Goal: Find contact information: Find contact information

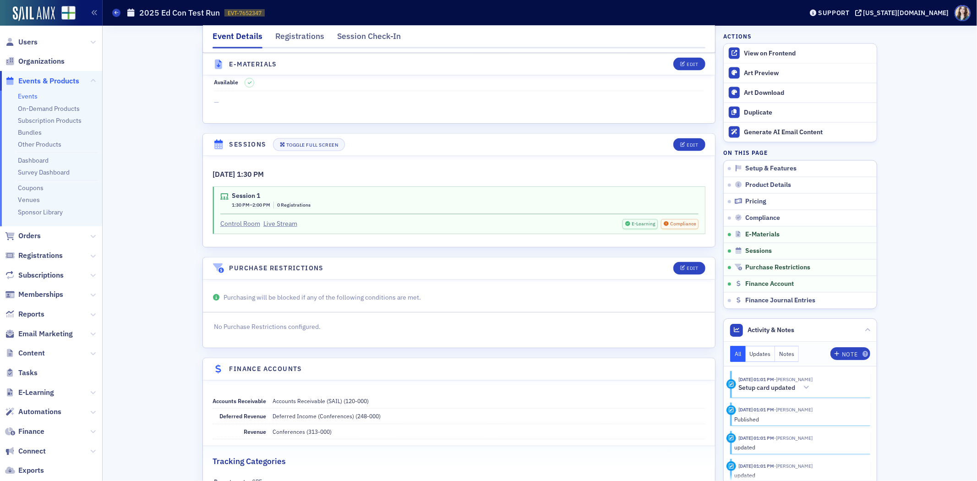
scroll to position [1350, 0]
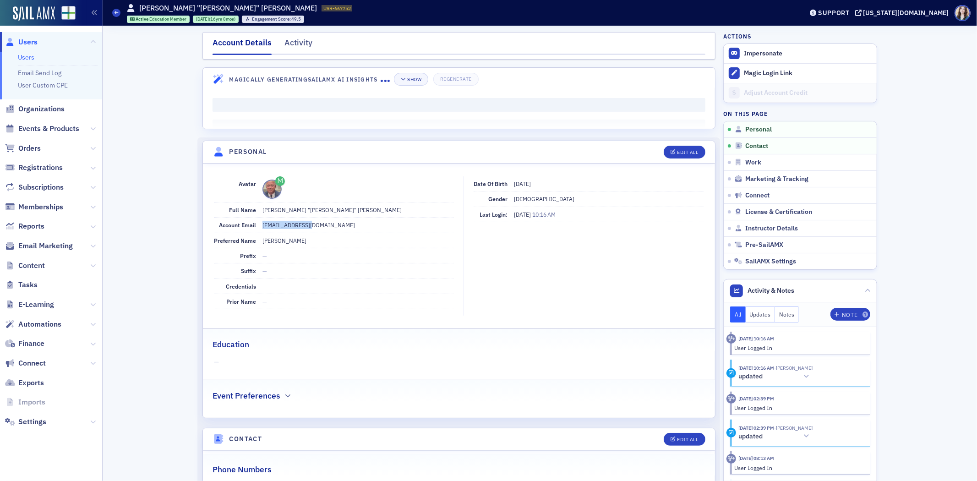
drag, startPoint x: 258, startPoint y: 225, endPoint x: 313, endPoint y: 225, distance: 55.0
click at [313, 225] on dd "gacarnes@una.edu" at bounding box center [357, 225] width 191 height 15
copy dd "gacarnes@una.edu"
click at [323, 226] on dd "gacarnes@una.edu" at bounding box center [357, 225] width 191 height 15
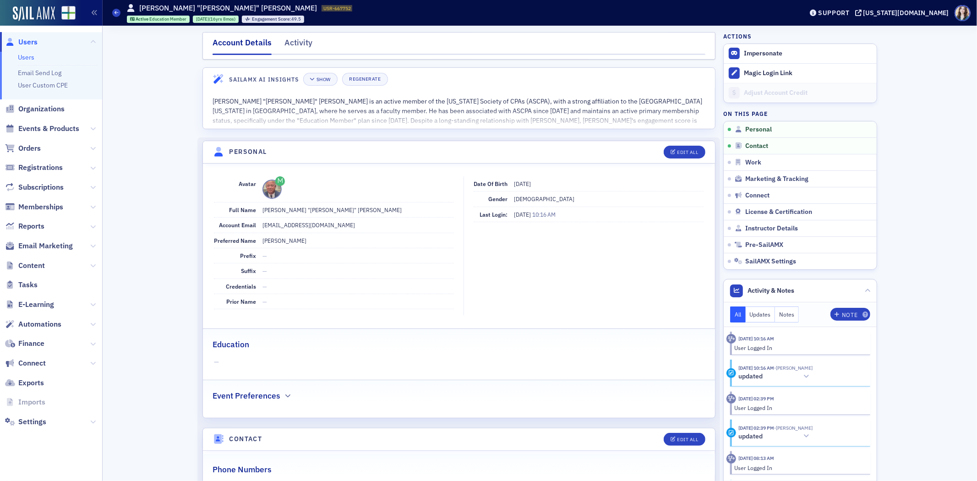
drag, startPoint x: 387, startPoint y: 164, endPoint x: 371, endPoint y: 159, distance: 15.7
click at [387, 164] on div "Avatar Full Name Gregory "Greg" Alvin Carnes Account Email gacarnes@una.edu Pre…" at bounding box center [459, 291] width 512 height 254
click at [31, 41] on span "Users" at bounding box center [27, 42] width 19 height 10
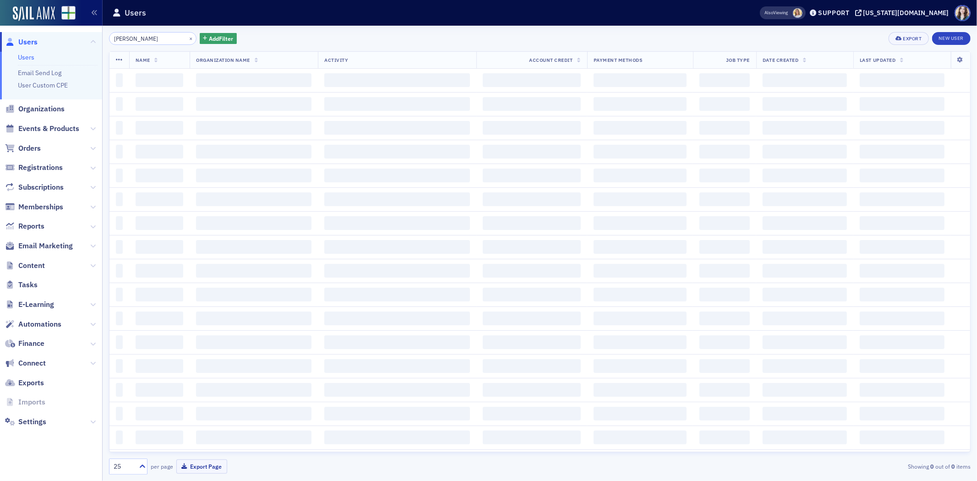
drag, startPoint x: 144, startPoint y: 36, endPoint x: 92, endPoint y: 47, distance: 53.5
click at [92, 47] on div "Users Users Email Send Log User Custom CPE Organizations Events & Products Orde…" at bounding box center [488, 240] width 977 height 481
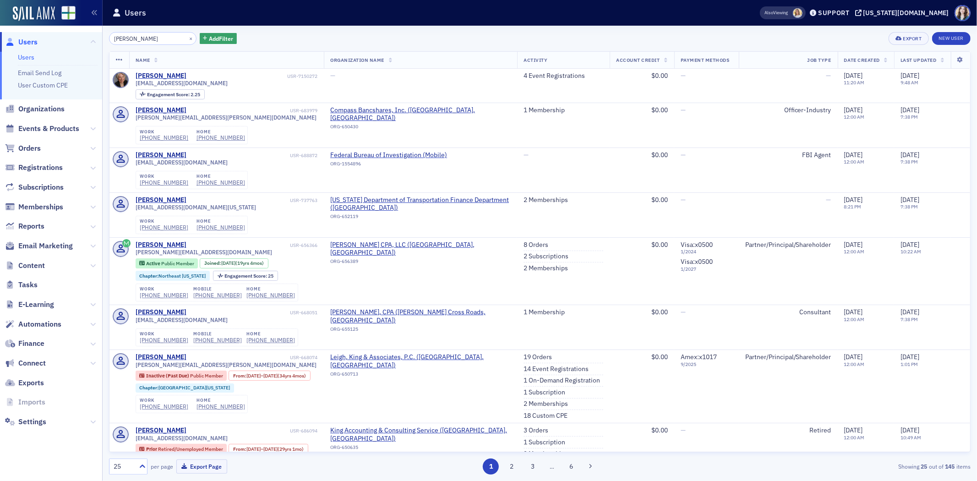
type input "Ruth King"
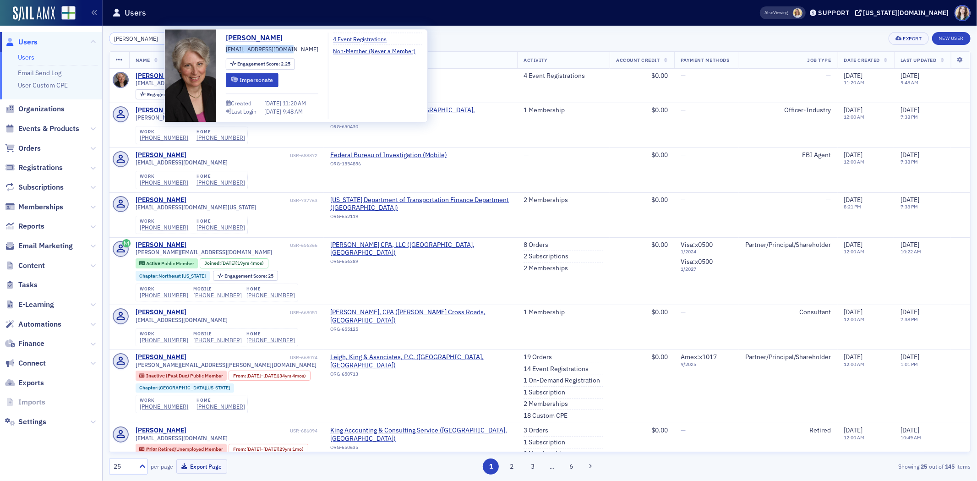
drag, startPoint x: 226, startPoint y: 49, endPoint x: 285, endPoint y: 45, distance: 58.7
click at [285, 45] on span "rking@ontheribbon.com" at bounding box center [272, 49] width 93 height 8
copy span "rking@ontheribbon.com"
click at [301, 42] on div "Ruth King rking@ontheribbon.com Engagement Score : 2.25 Impersonate Created 2/2…" at bounding box center [272, 76] width 93 height 86
click at [492, 34] on div "Ruth King × Add Filter Export New User" at bounding box center [540, 38] width 862 height 13
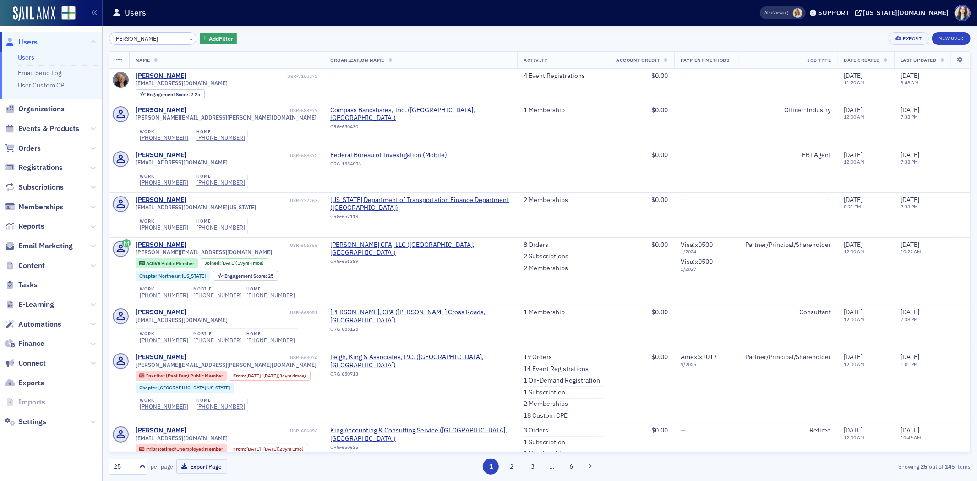
click at [787, 30] on div "Ruth King × Add Filter Export New User Name Organization Name Activity Account …" at bounding box center [540, 253] width 862 height 455
